Goal: Information Seeking & Learning: Understand process/instructions

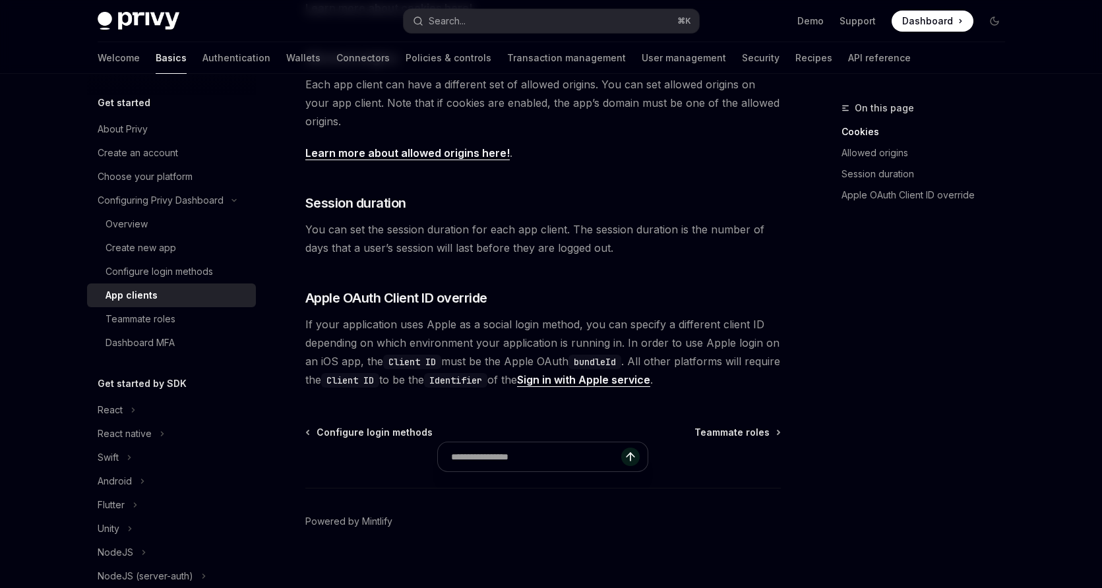
scroll to position [501, 0]
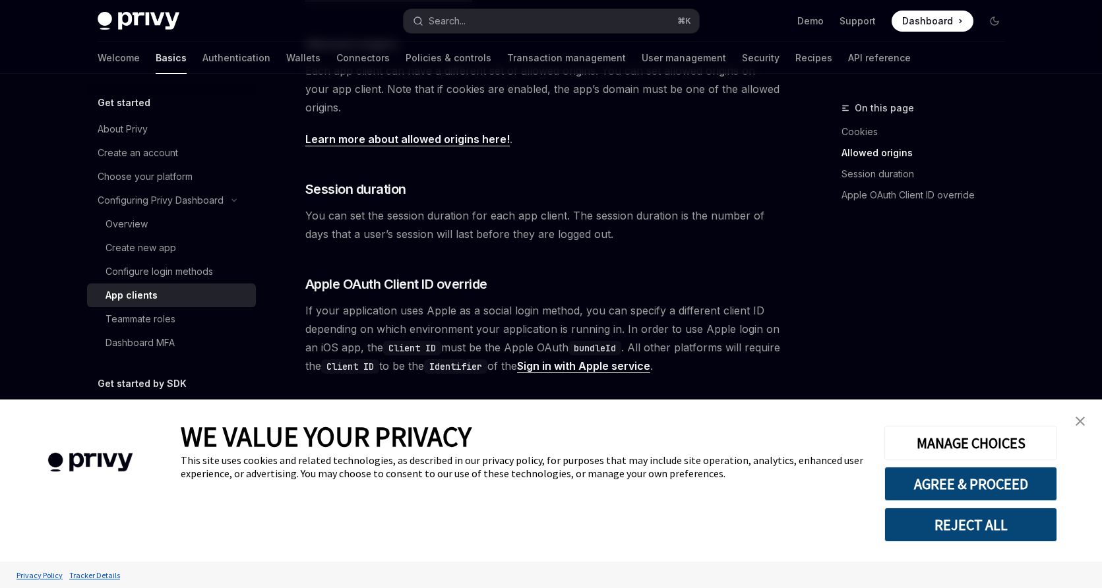
type textarea "*"
drag, startPoint x: 1014, startPoint y: 490, endPoint x: 1003, endPoint y: 483, distance: 12.4
click at [1014, 490] on button "AGREE & PROCEED" at bounding box center [971, 484] width 173 height 34
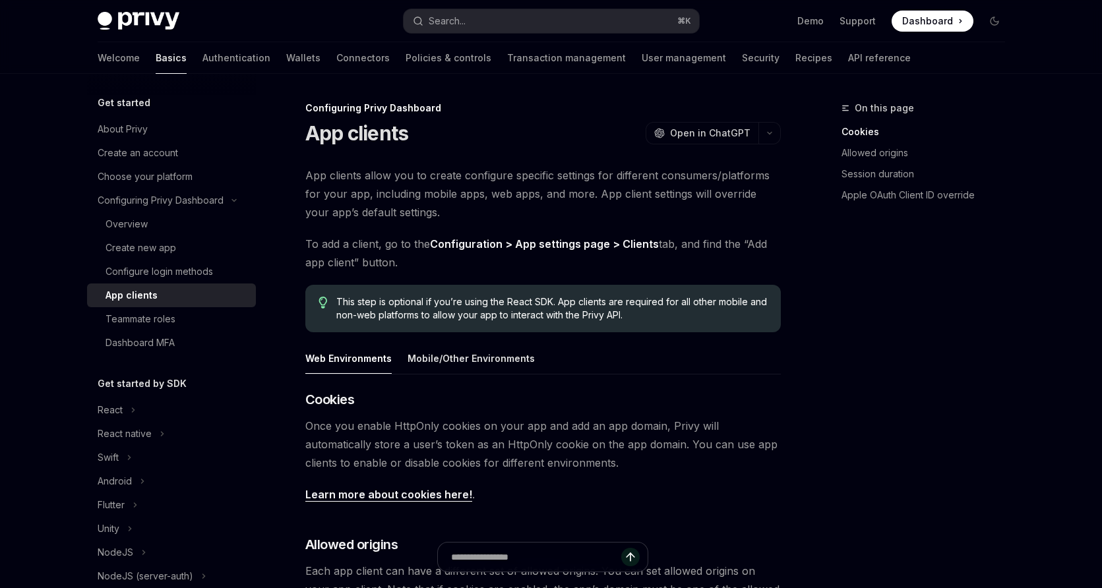
click at [534, 202] on span "App clients allow you to create configure specific settings for different consu…" at bounding box center [543, 193] width 476 height 55
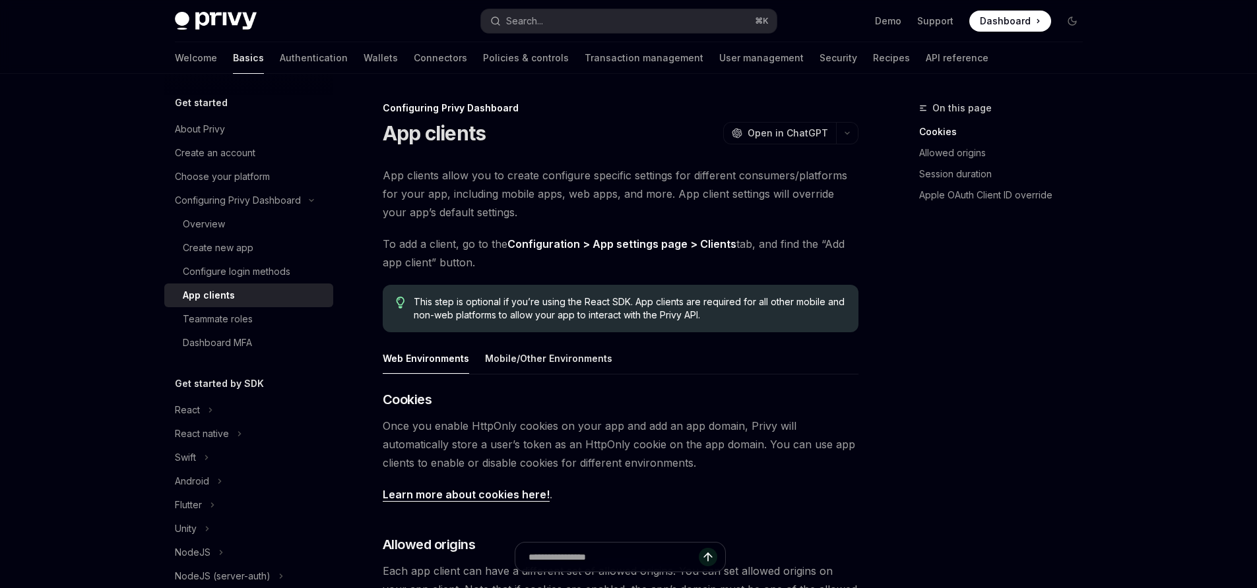
click at [994, 17] on span "Dashboard" at bounding box center [1005, 21] width 51 height 13
